Goal: Information Seeking & Learning: Learn about a topic

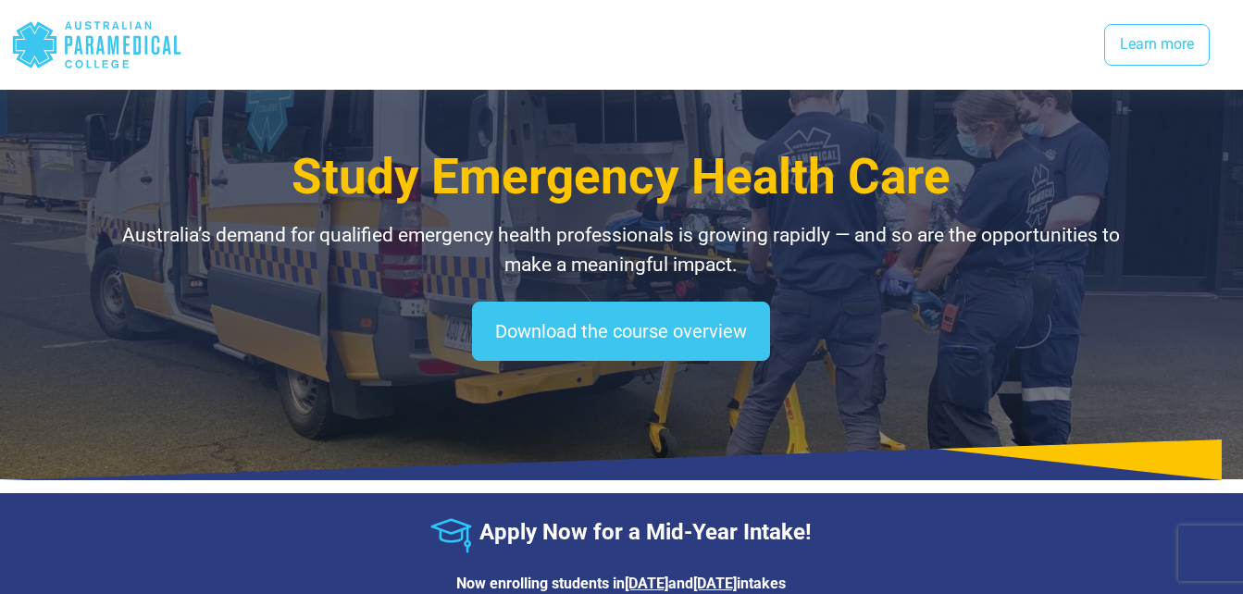
select select "**********"
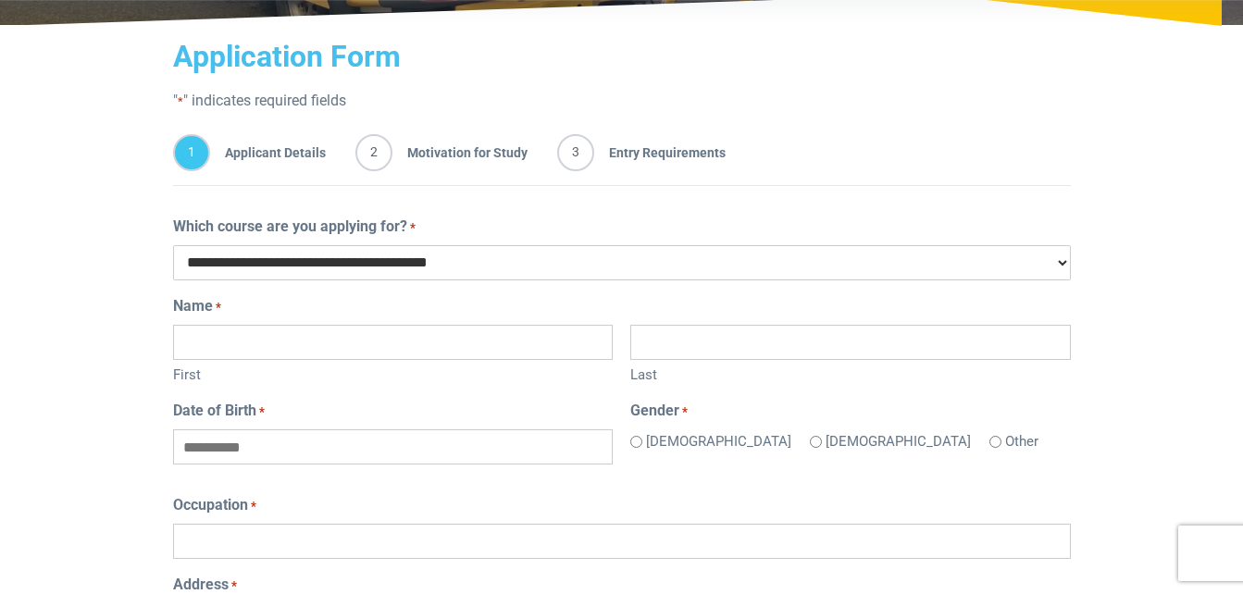
scroll to position [292, 0]
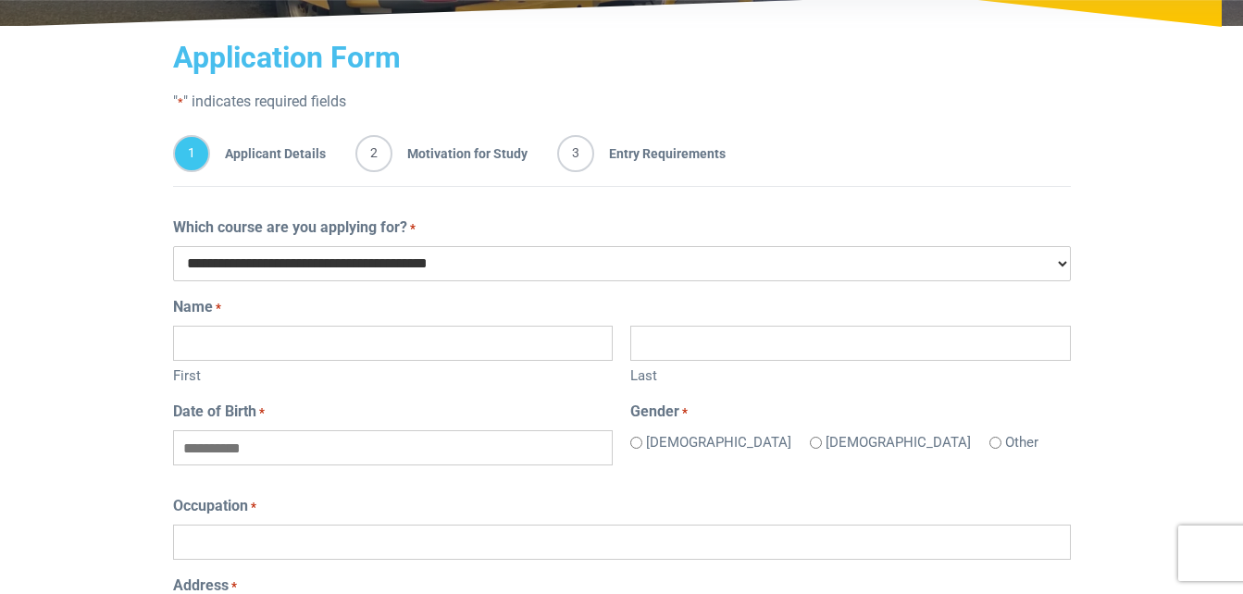
click at [575, 152] on span "3" at bounding box center [575, 153] width 37 height 37
click at [359, 153] on span "2" at bounding box center [373, 153] width 37 height 37
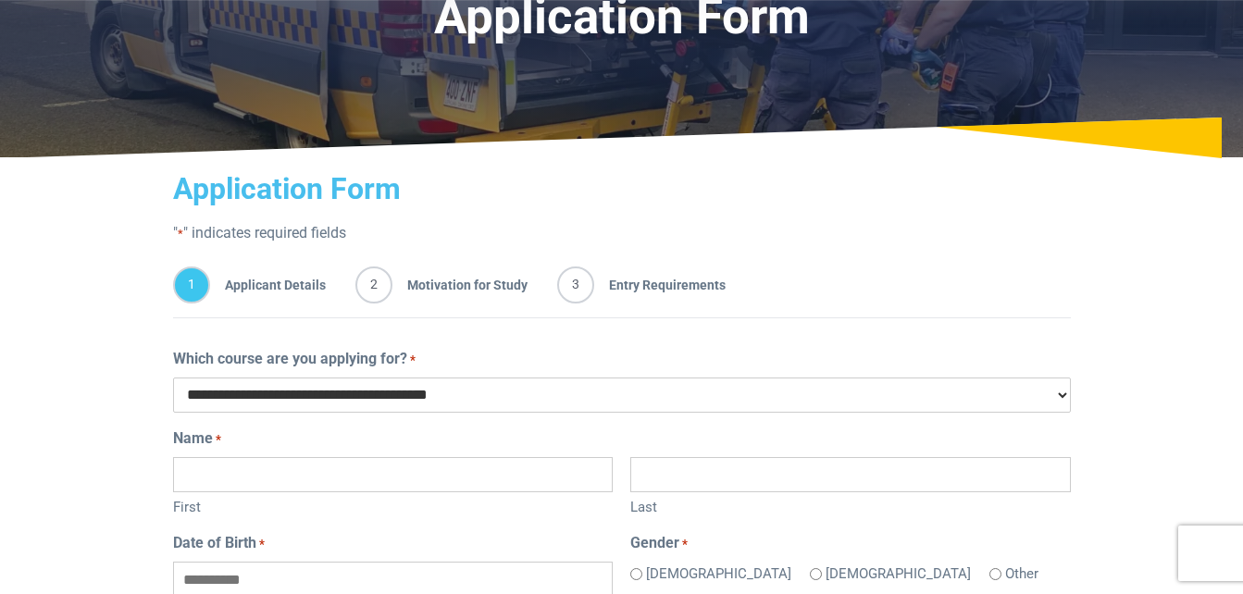
scroll to position [0, 0]
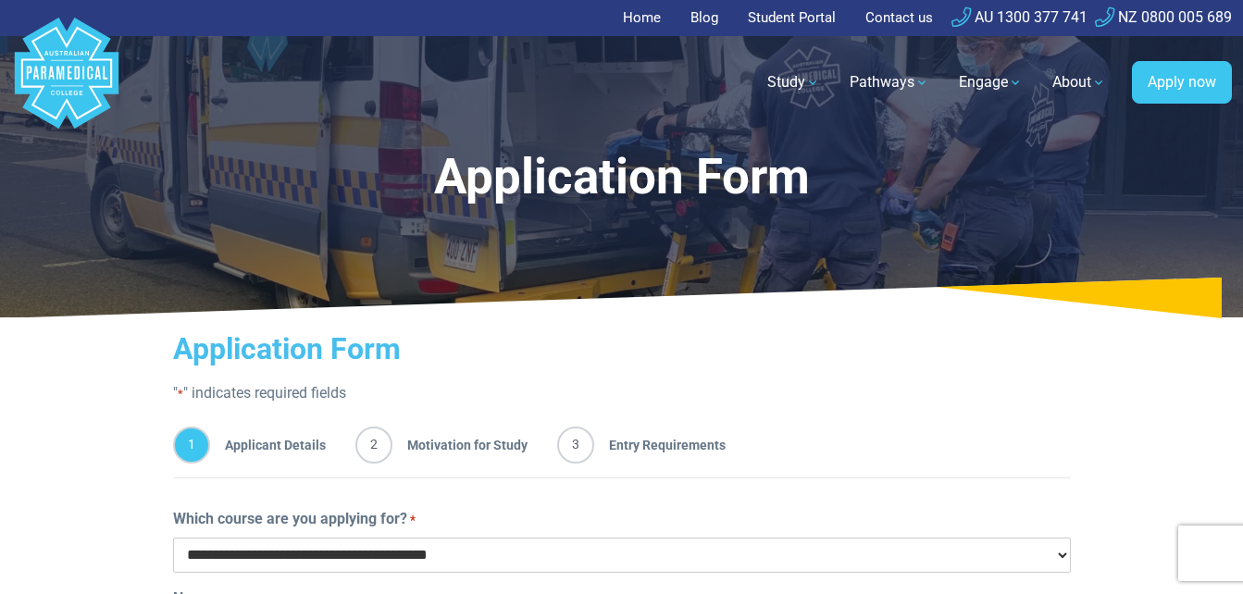
click at [632, 18] on link "Home" at bounding box center [647, 18] width 49 height 36
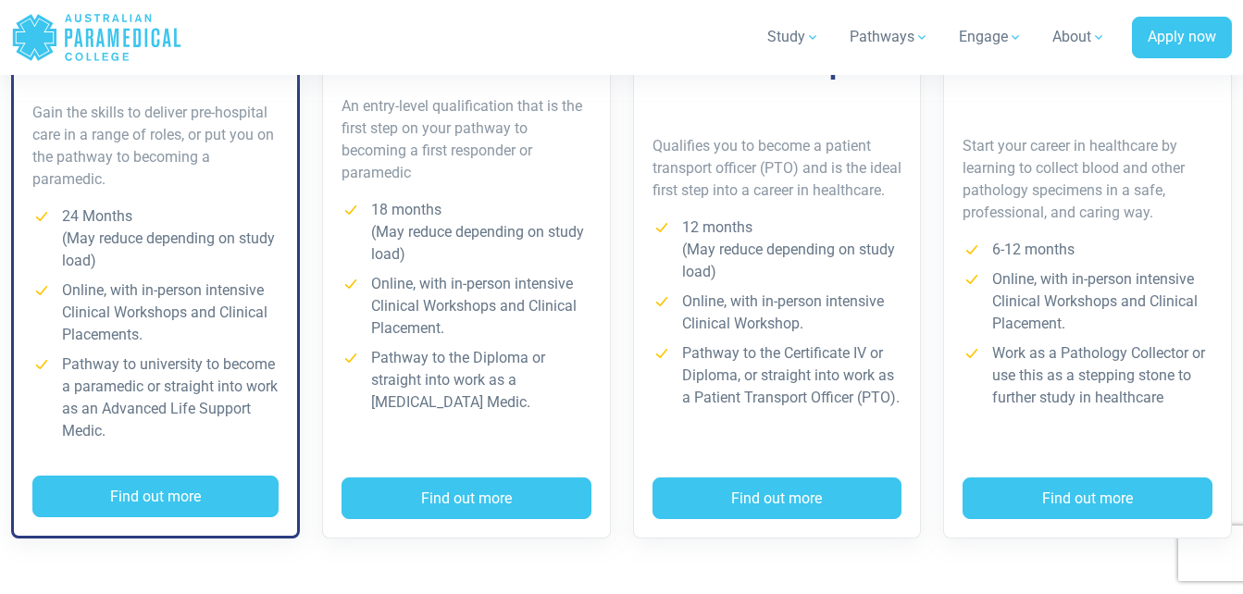
scroll to position [1588, 0]
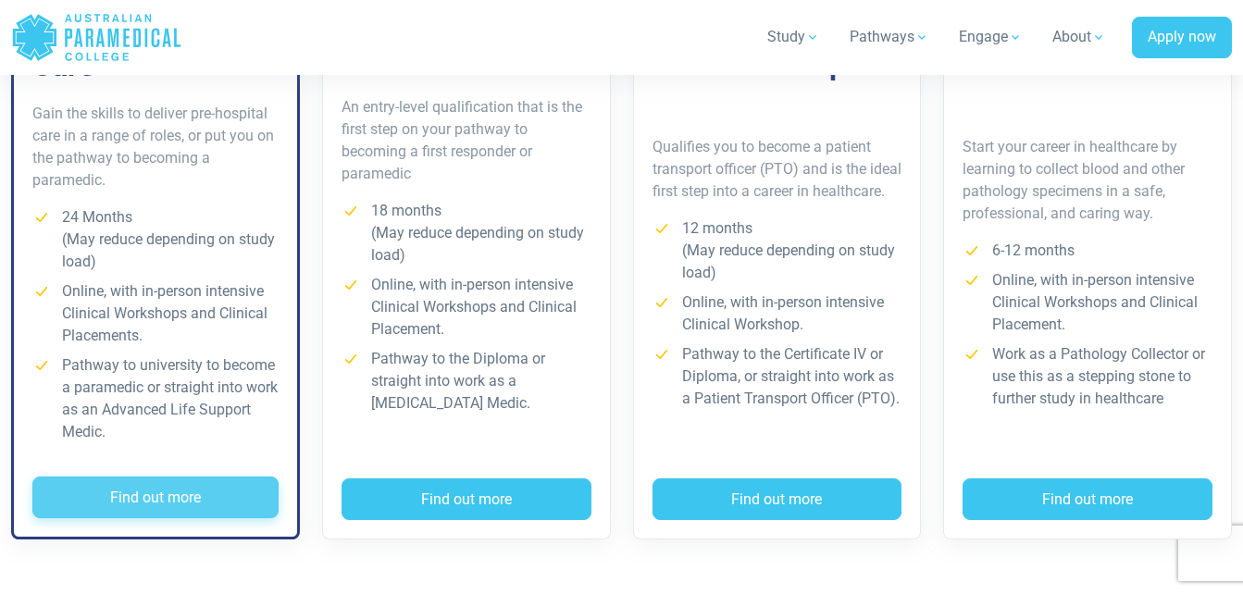
click at [185, 497] on button "Find out more" at bounding box center [155, 498] width 246 height 43
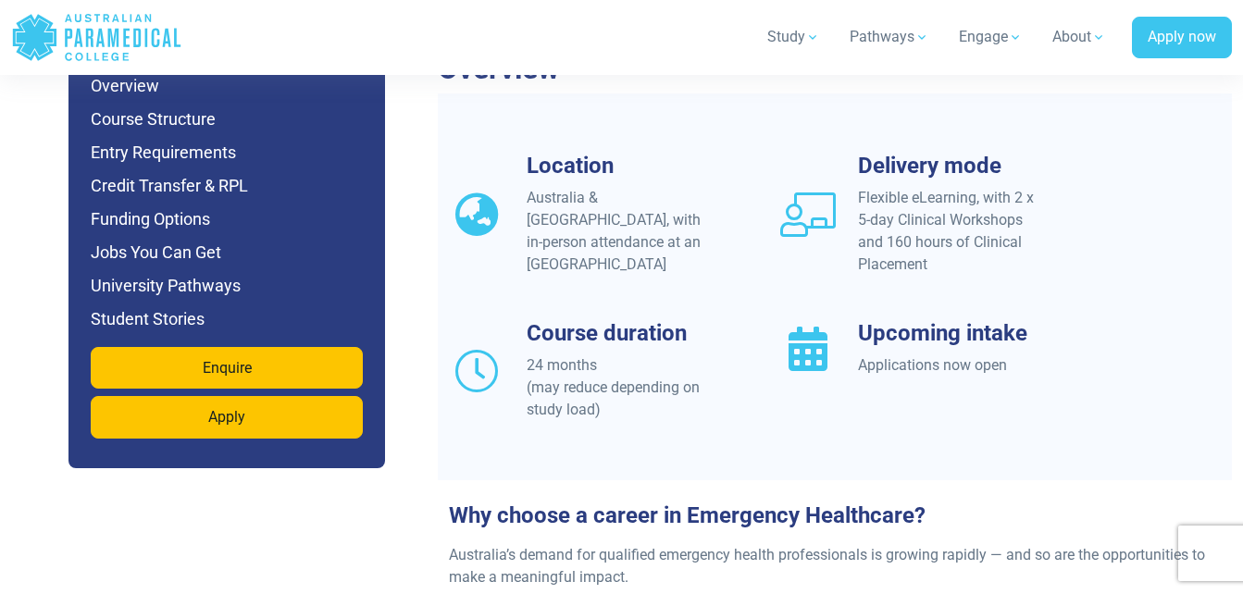
scroll to position [1691, 0]
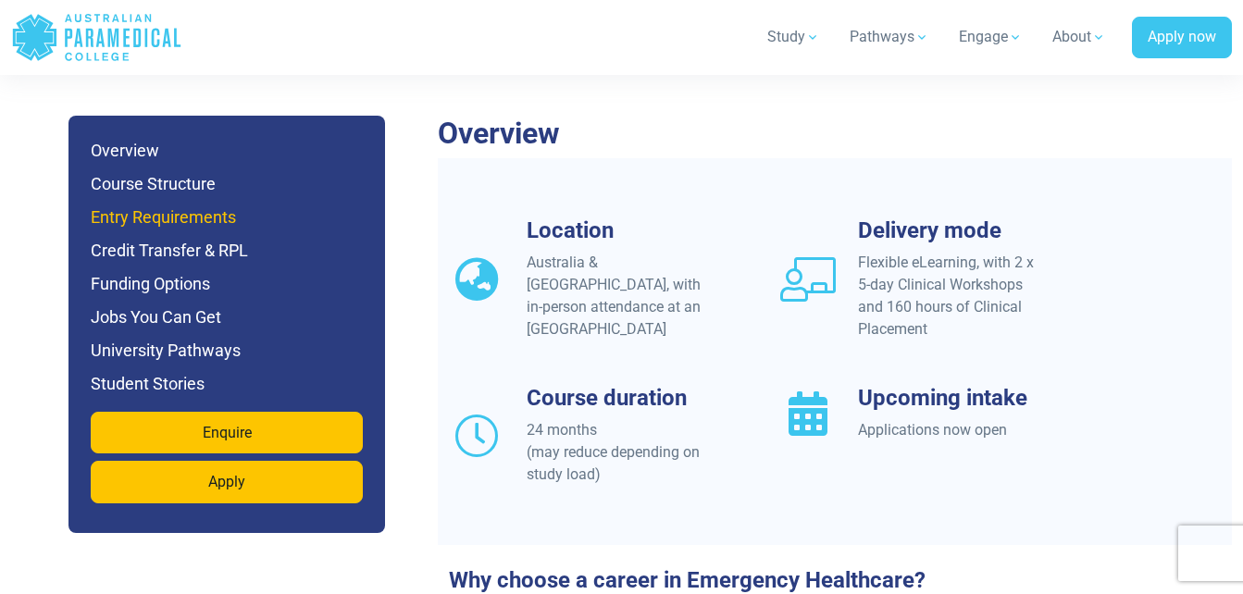
click at [175, 205] on h6 "Entry Requirements" at bounding box center [227, 218] width 272 height 26
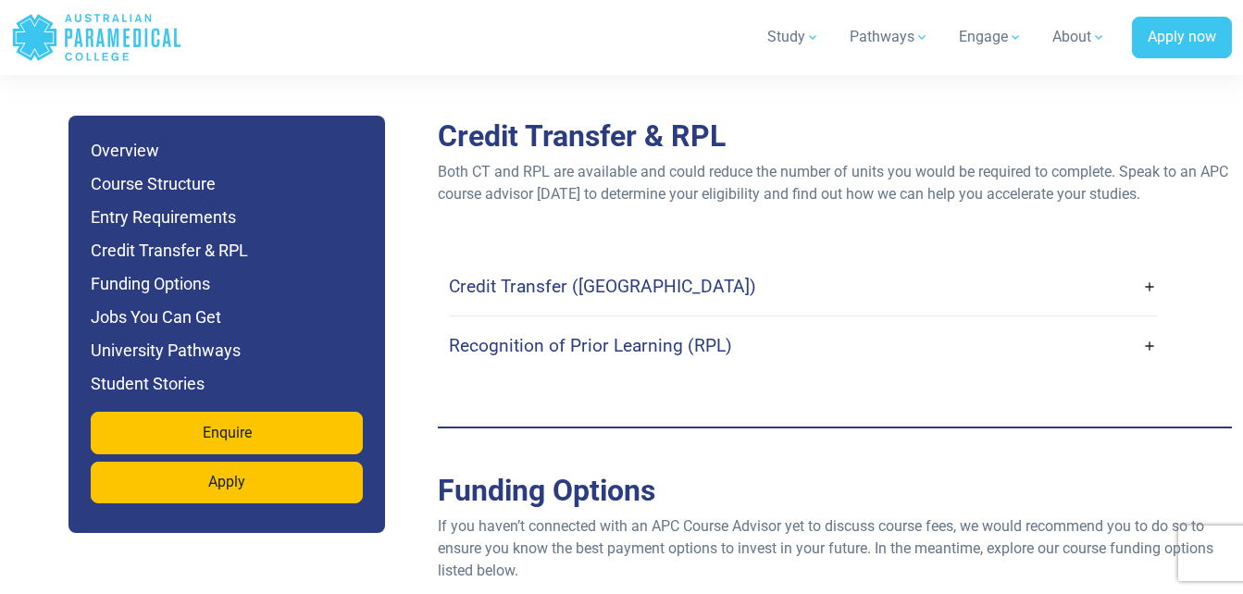
scroll to position [5517, 0]
click at [492, 334] on h4 "Recognition of Prior Learning (RPL)" at bounding box center [590, 344] width 283 height 21
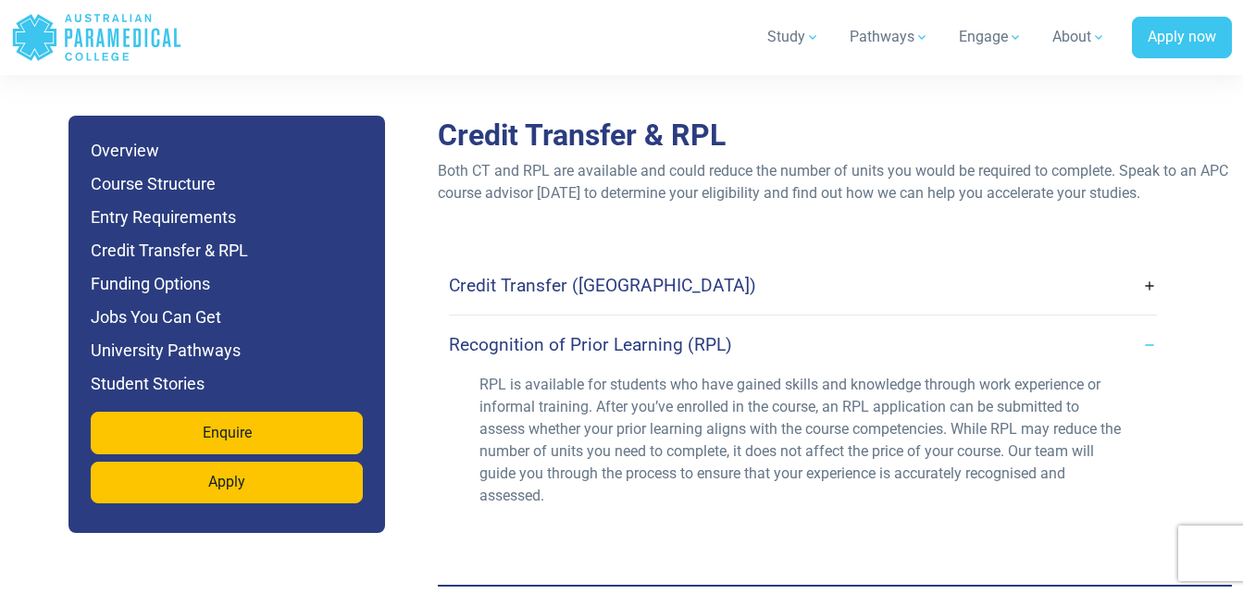
click at [554, 275] on h4 "Credit Transfer (CT)" at bounding box center [602, 285] width 307 height 21
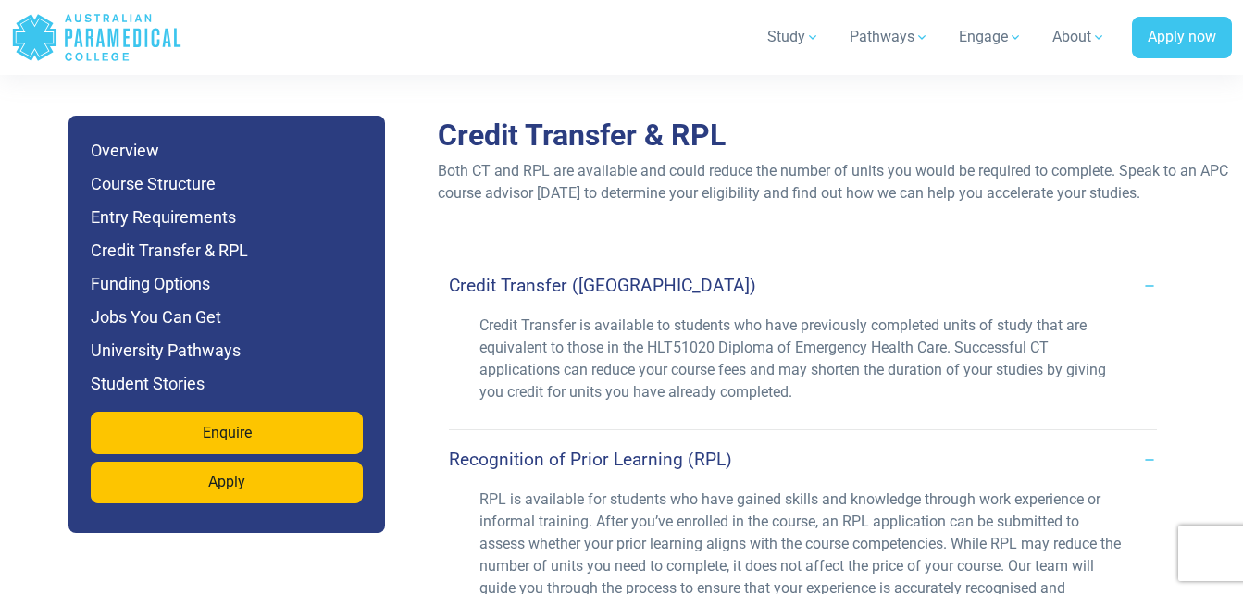
click at [991, 315] on p "Credit Transfer is available to students who have previously completed units of…" at bounding box center [802, 359] width 647 height 89
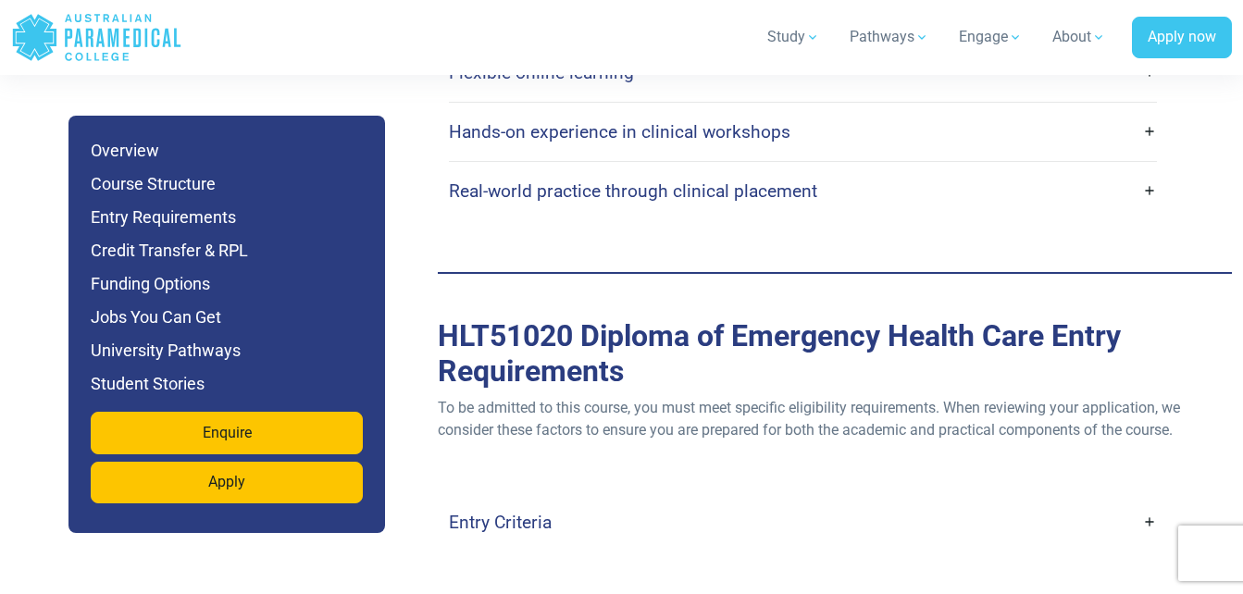
scroll to position [4984, 0]
click at [173, 351] on h6 "University Pathways" at bounding box center [227, 351] width 272 height 26
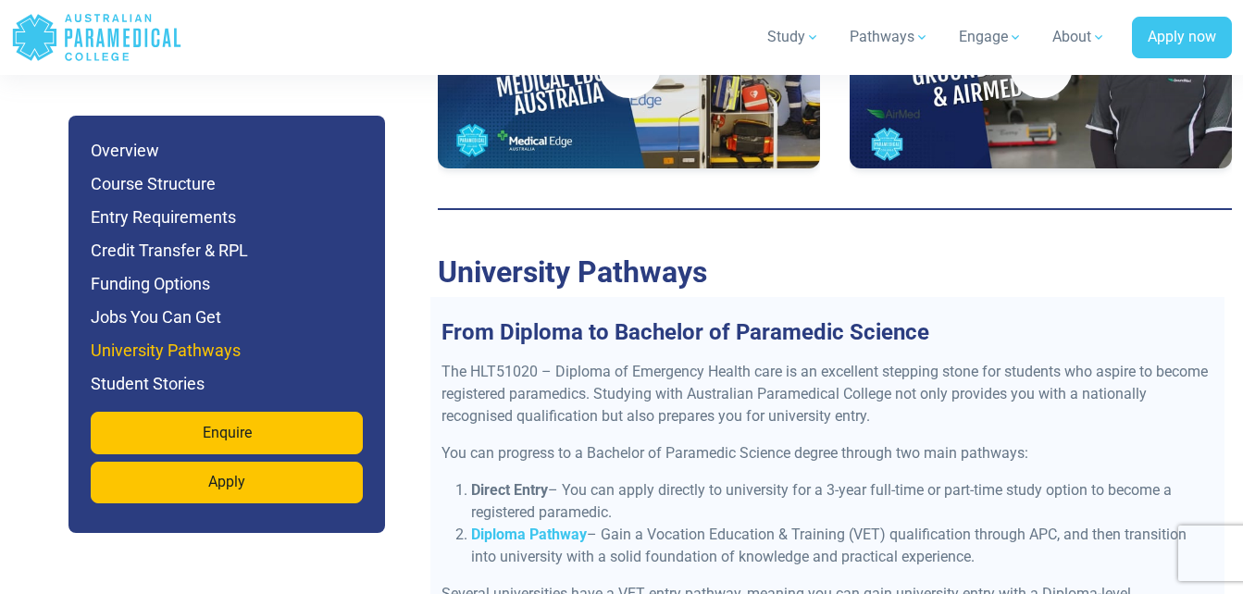
scroll to position [7883, 0]
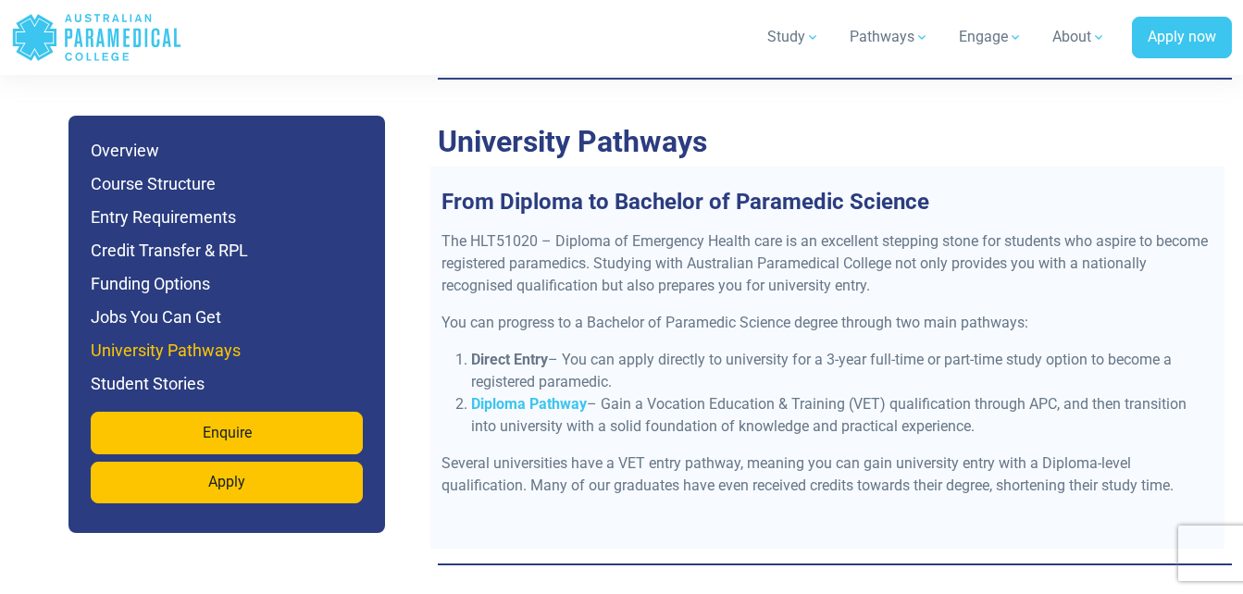
click at [173, 351] on h6 "University Pathways" at bounding box center [227, 351] width 272 height 26
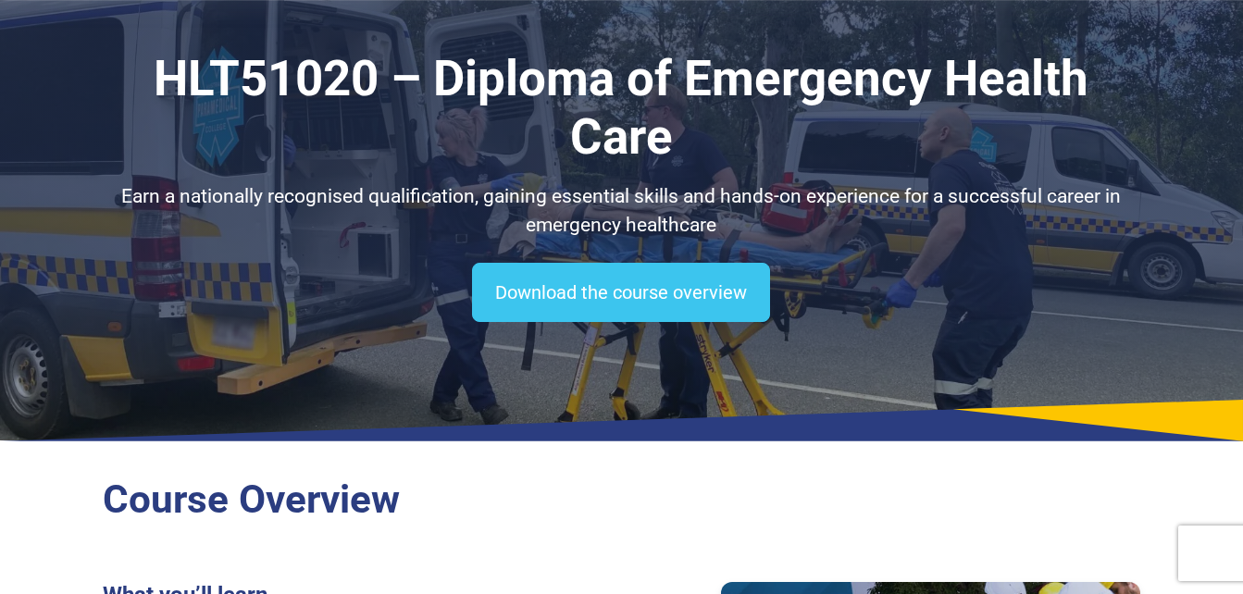
scroll to position [0, 0]
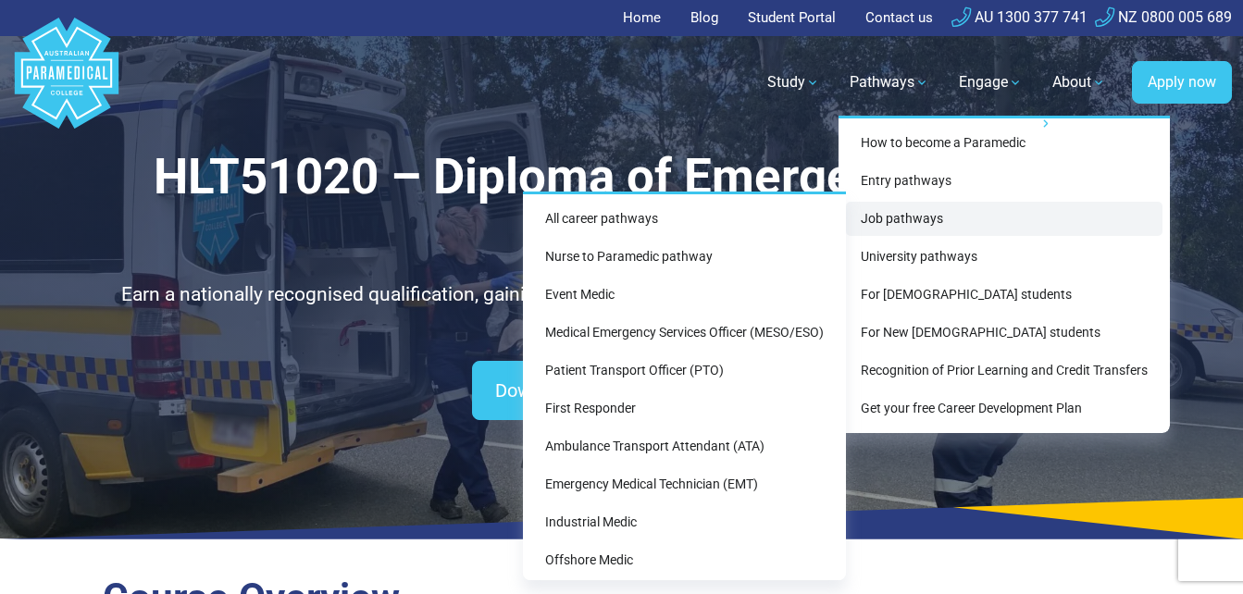
click at [893, 227] on link "Job pathways" at bounding box center [1004, 219] width 317 height 34
click at [905, 222] on link "Job pathways" at bounding box center [1004, 219] width 317 height 34
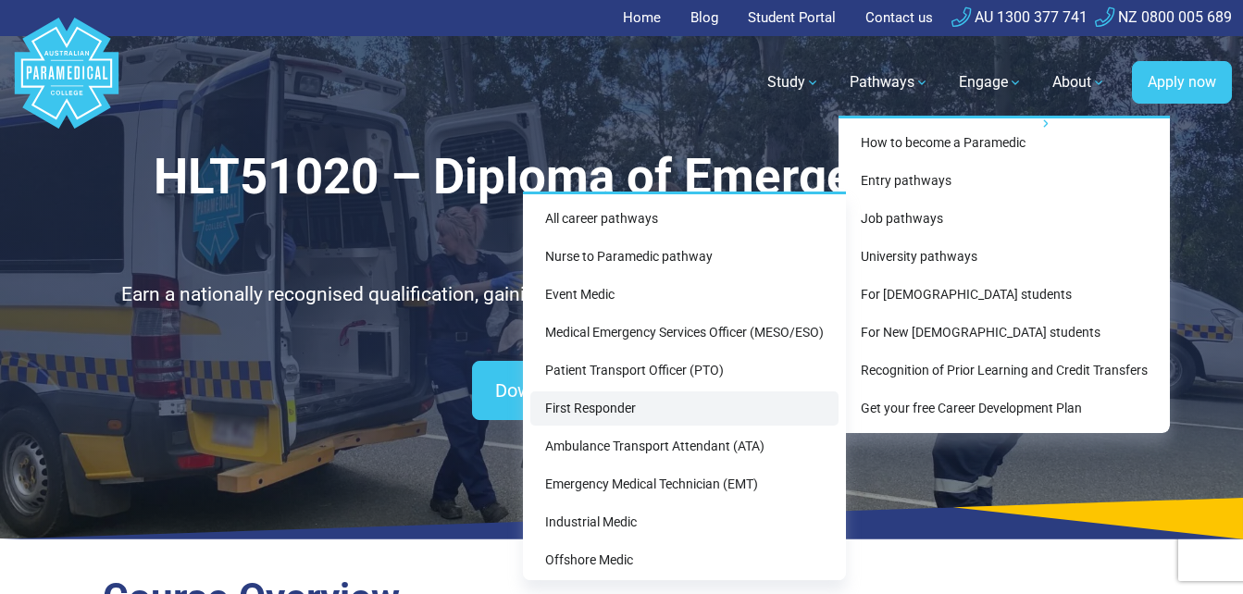
click at [569, 412] on link "First Responder" at bounding box center [684, 408] width 308 height 34
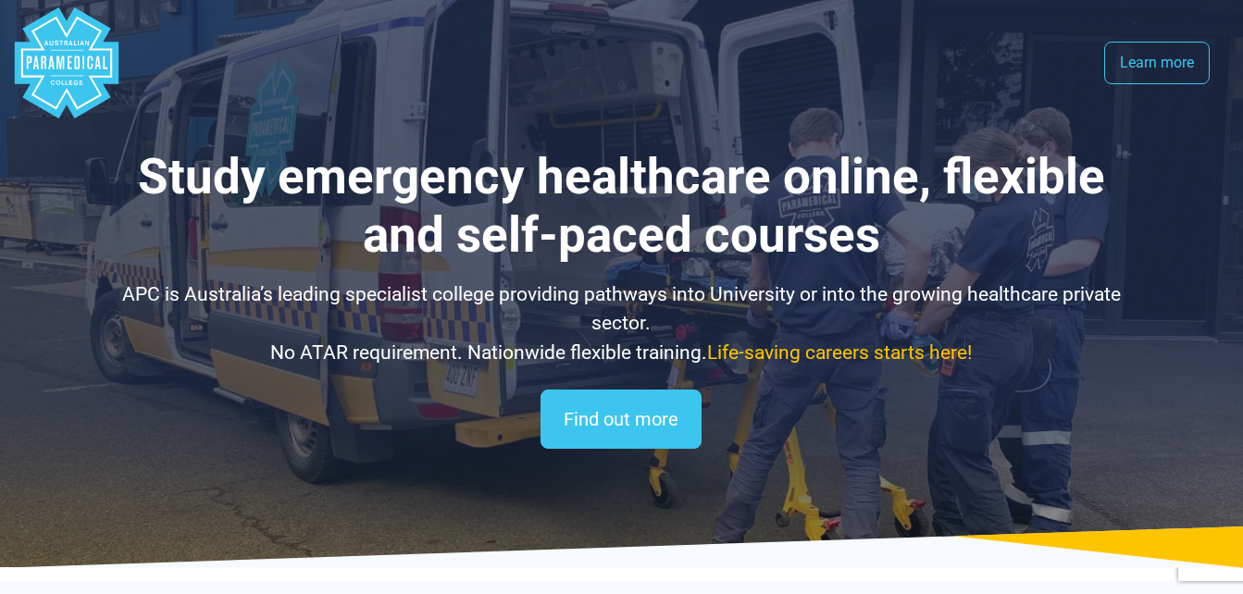
select select "**********"
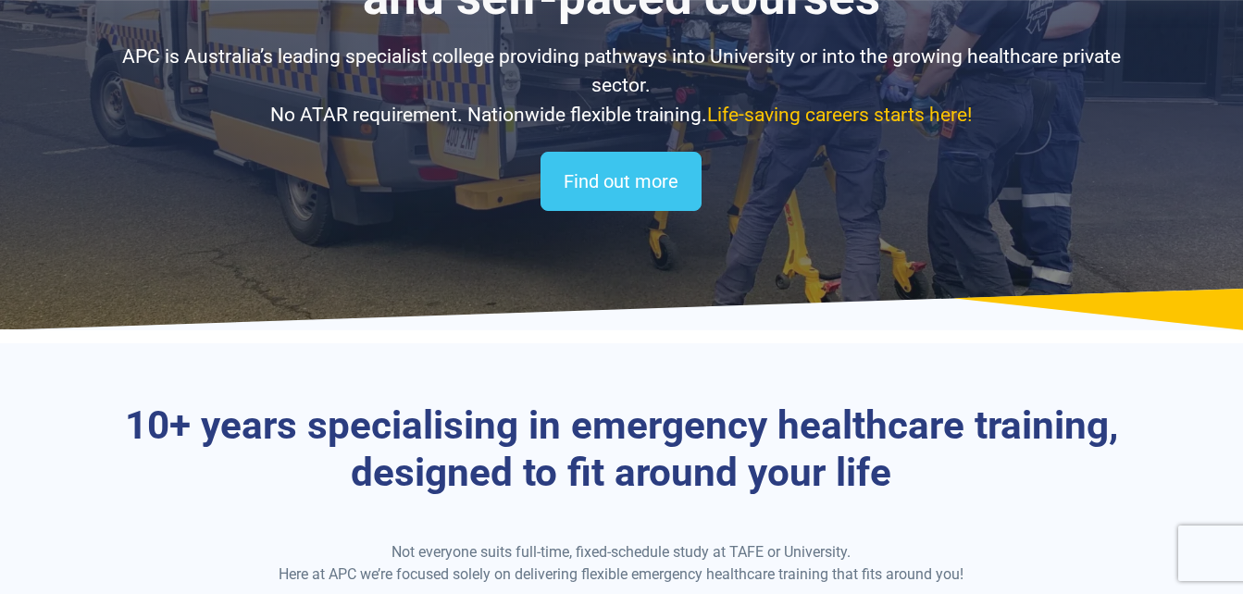
scroll to position [227, 0]
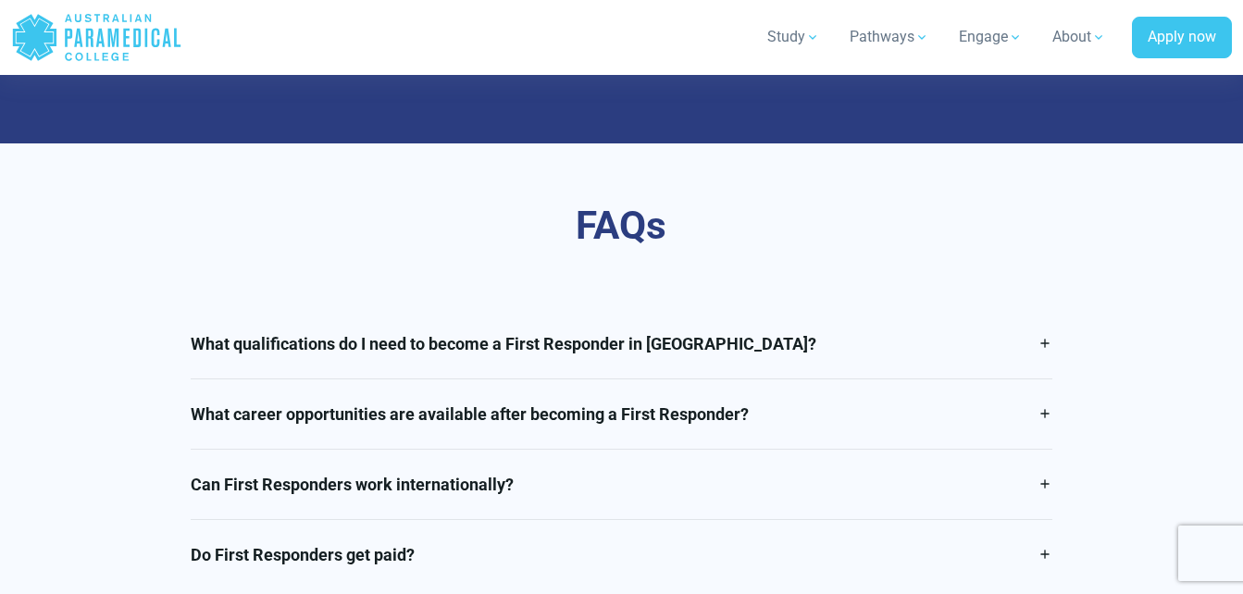
scroll to position [3243, 0]
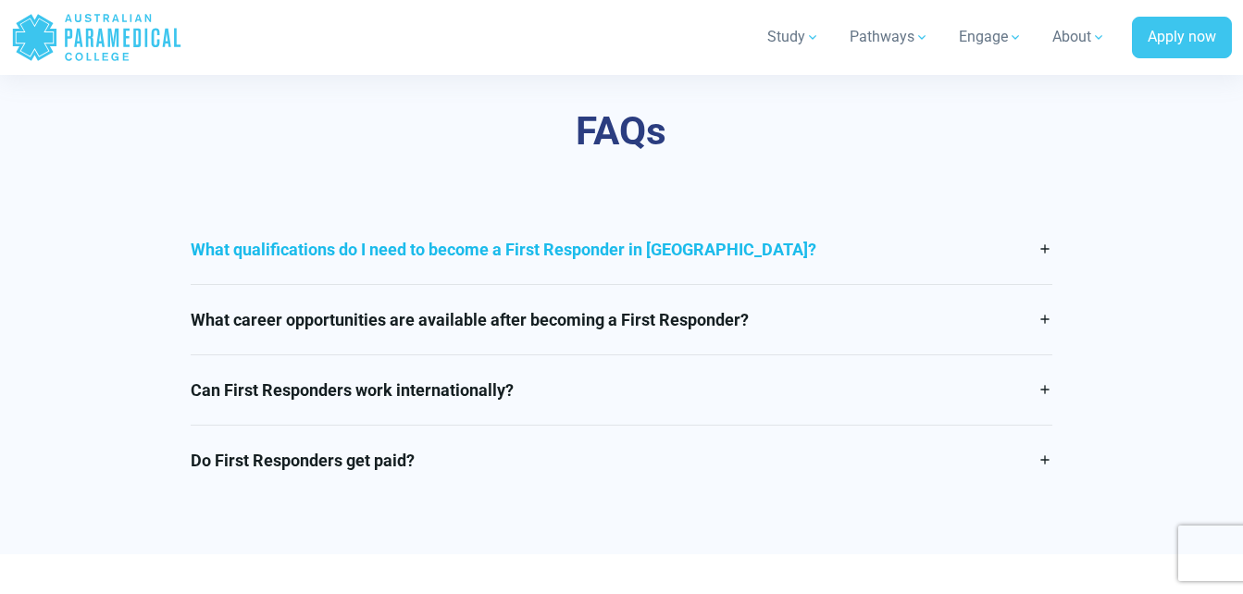
click at [647, 226] on link "What qualifications do I need to become a First Responder in [GEOGRAPHIC_DATA]?" at bounding box center [621, 249] width 861 height 69
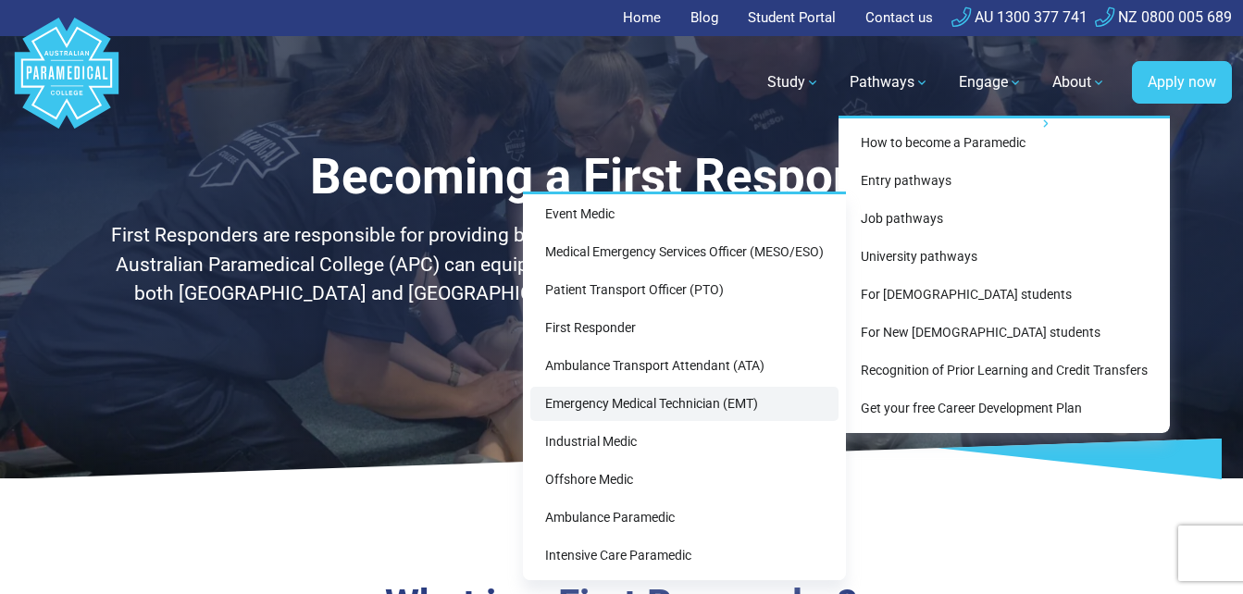
scroll to position [81, 0]
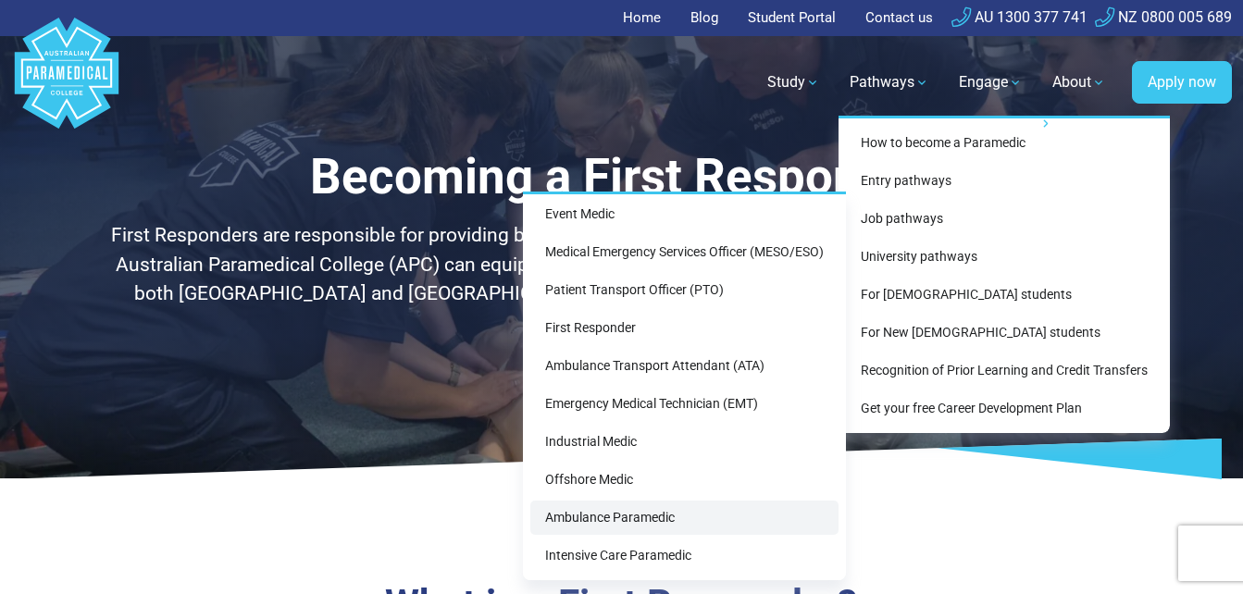
click at [636, 514] on link "Ambulance Paramedic" at bounding box center [684, 518] width 308 height 34
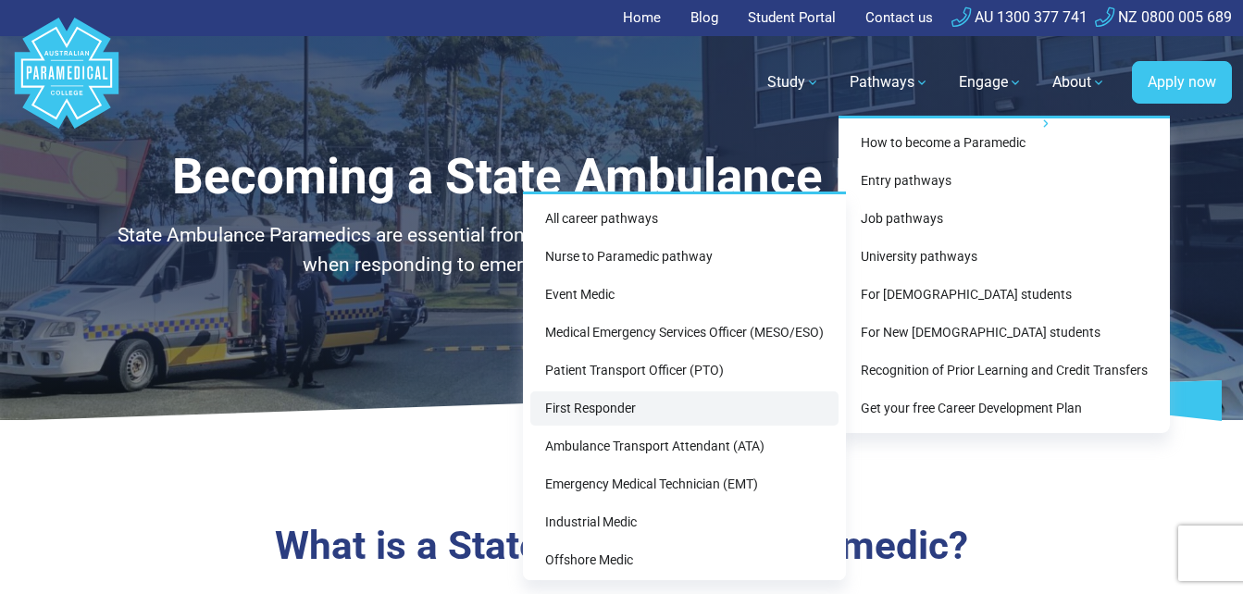
click at [578, 412] on link "First Responder" at bounding box center [684, 408] width 308 height 34
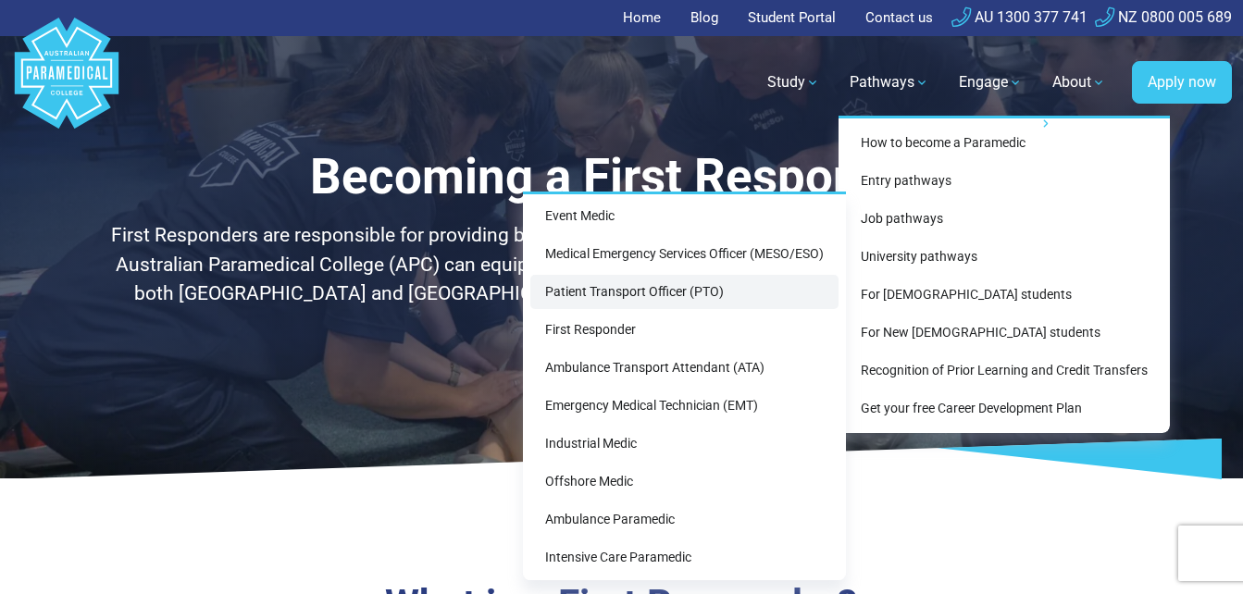
scroll to position [81, 0]
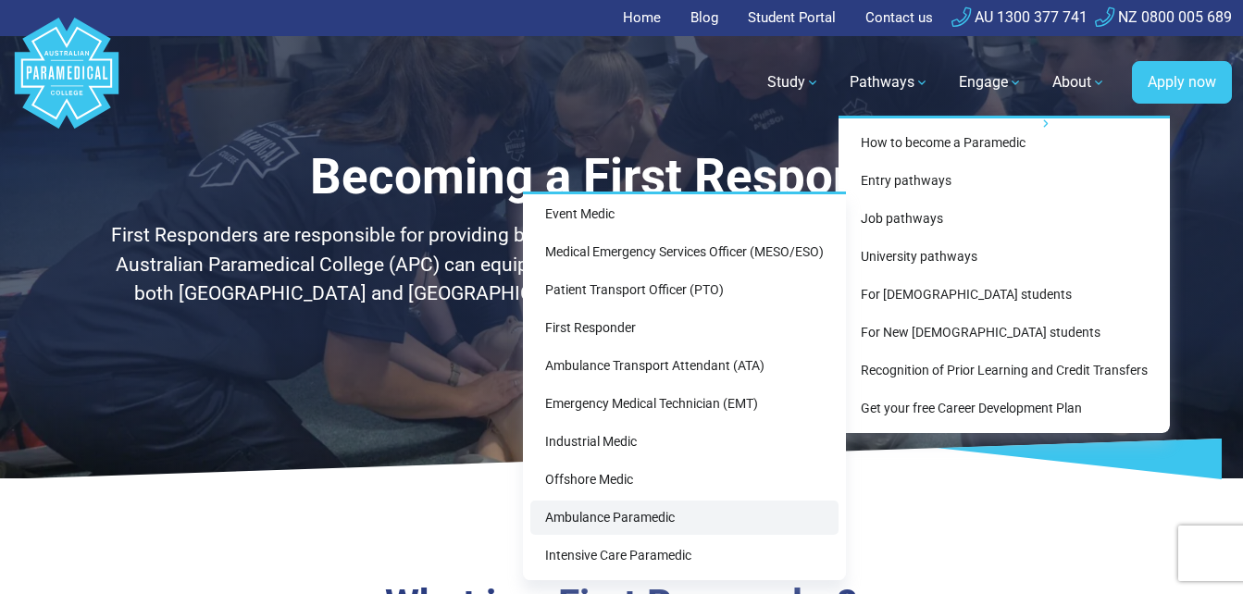
click at [617, 516] on link "Ambulance Paramedic" at bounding box center [684, 518] width 308 height 34
